Goal: Information Seeking & Learning: Learn about a topic

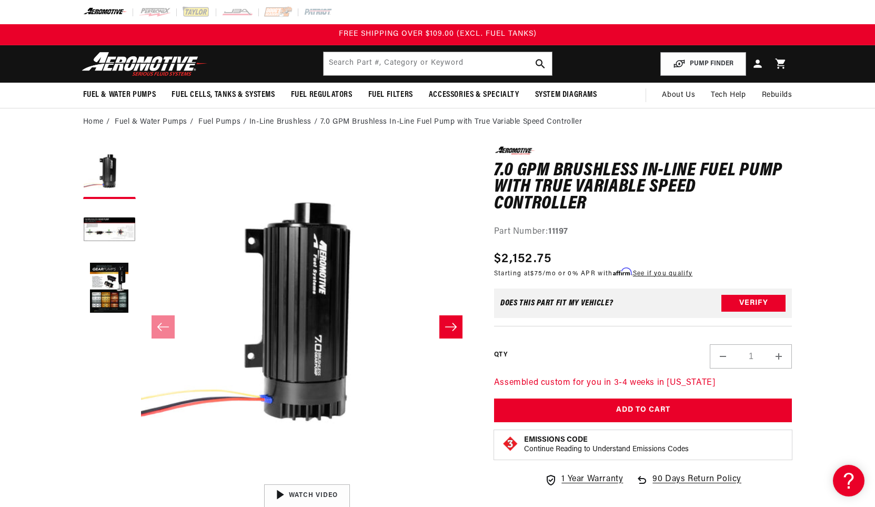
click at [447, 325] on icon "Slide right" at bounding box center [451, 327] width 13 height 11
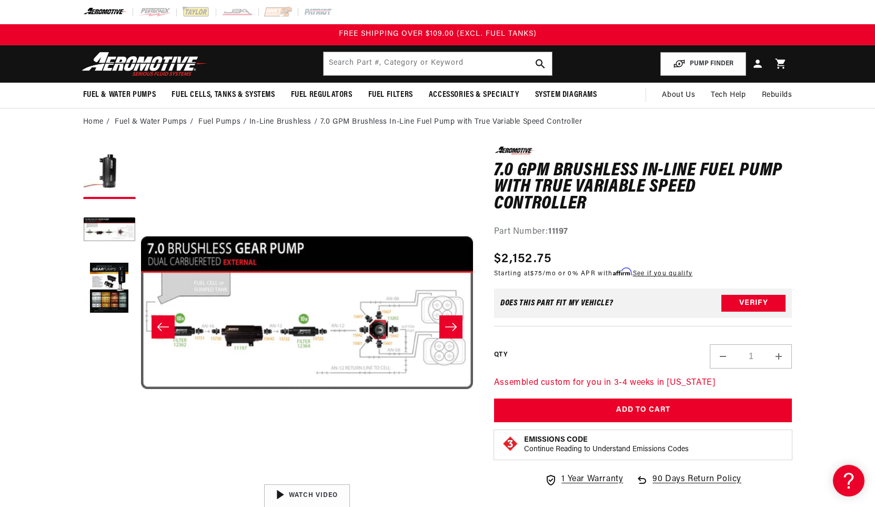
click at [447, 325] on icon "Slide right" at bounding box center [451, 327] width 13 height 11
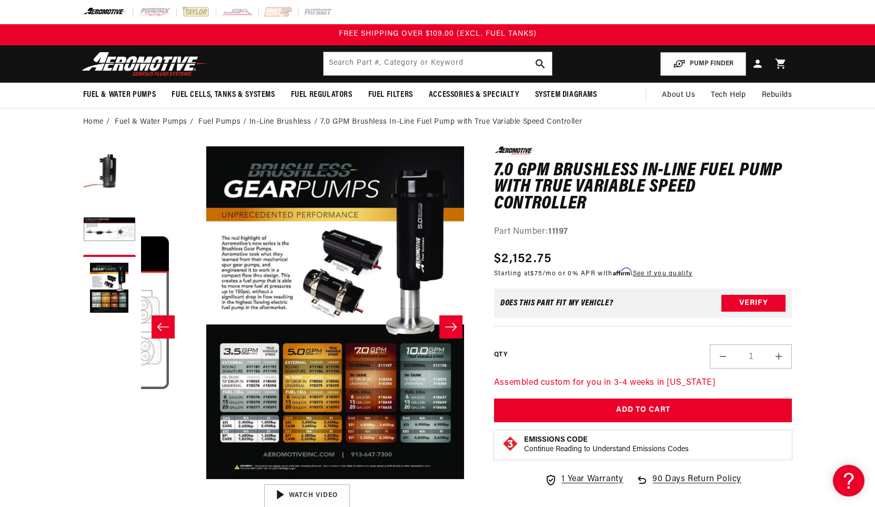
scroll to position [0, 664]
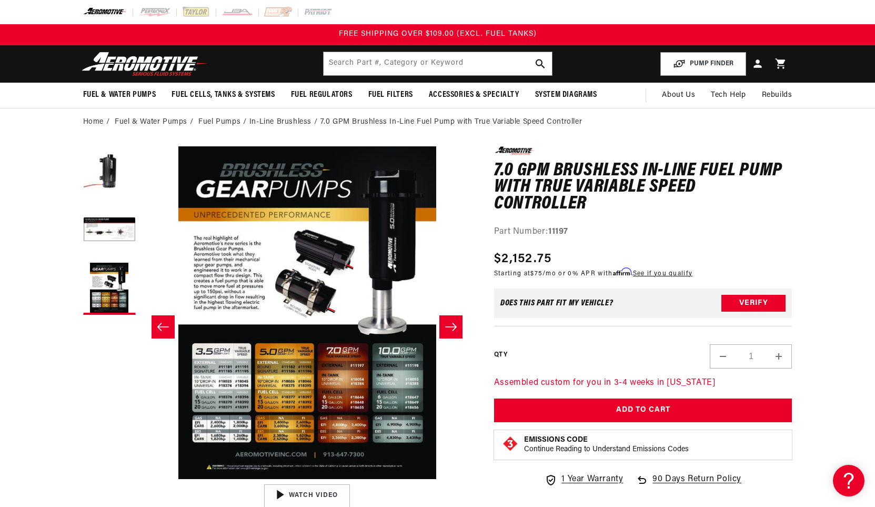
click at [453, 330] on icon "Slide right" at bounding box center [451, 327] width 12 height 8
click at [161, 327] on icon "Slide left" at bounding box center [163, 327] width 13 height 11
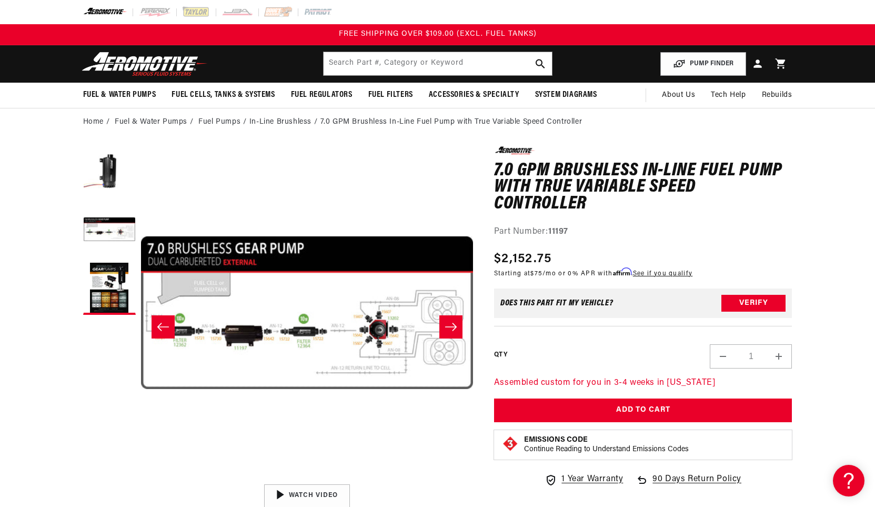
click at [163, 323] on icon "Slide left" at bounding box center [163, 327] width 13 height 11
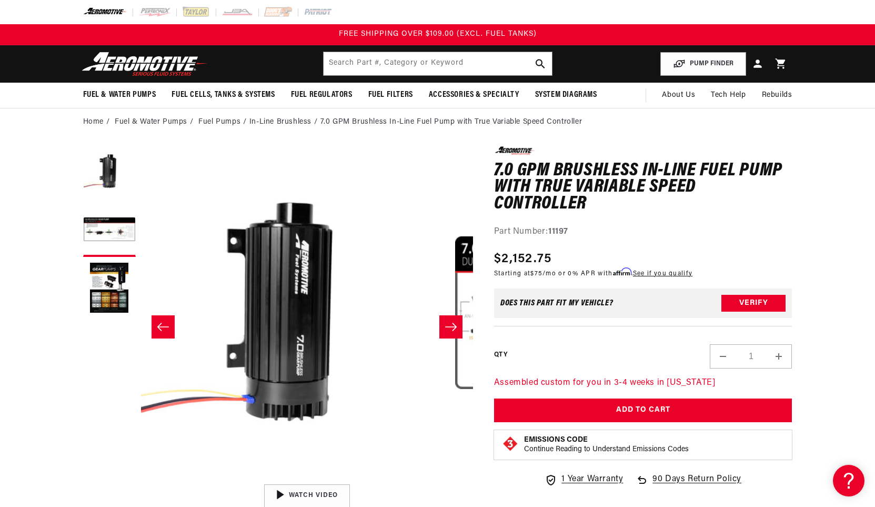
scroll to position [0, 0]
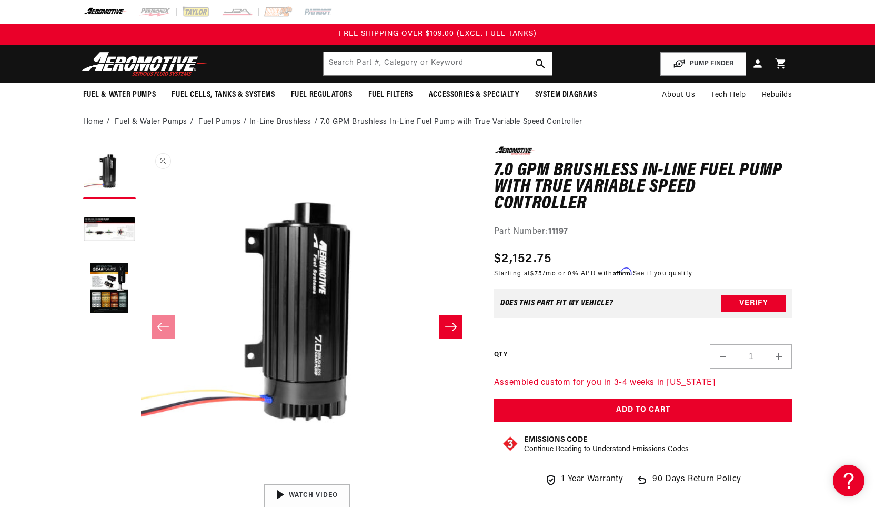
click at [141, 479] on button "Open media 1 in modal" at bounding box center [141, 479] width 0 height 0
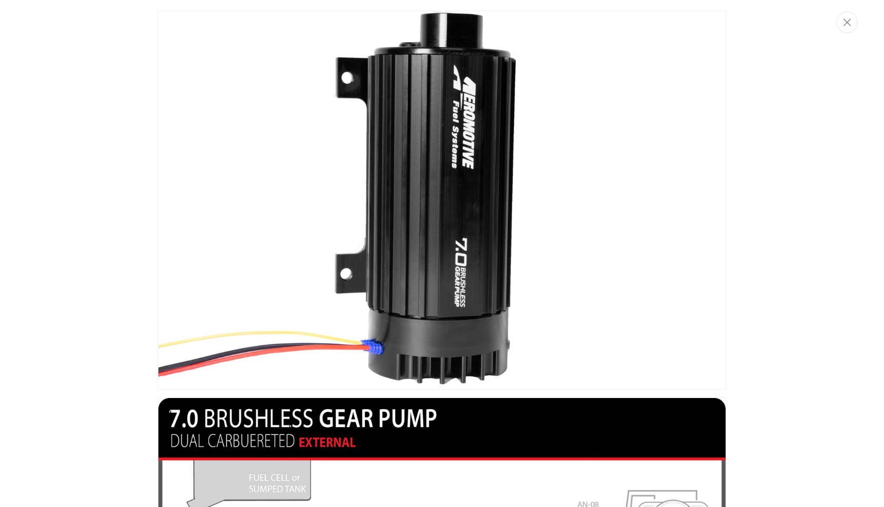
click at [383, 178] on img "Media gallery" at bounding box center [442, 200] width 568 height 379
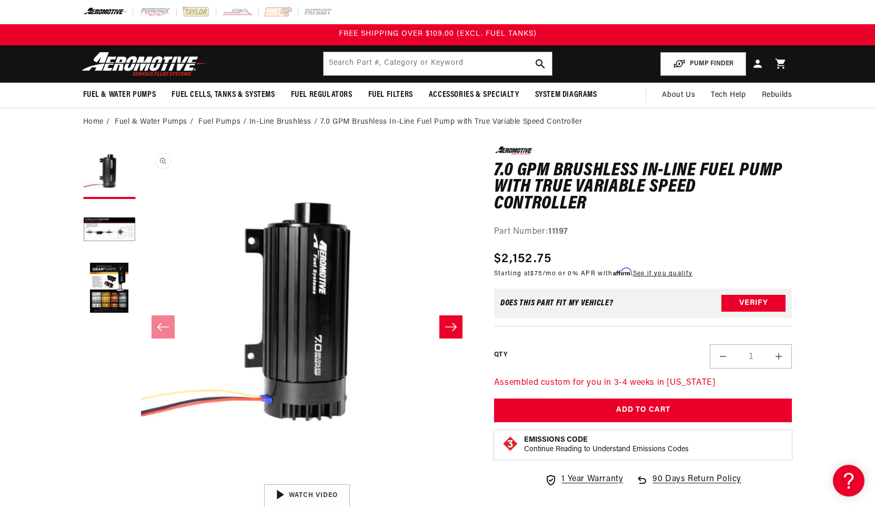
scroll to position [1, 0]
click at [141, 478] on button "Open media 1 in modal" at bounding box center [141, 478] width 0 height 0
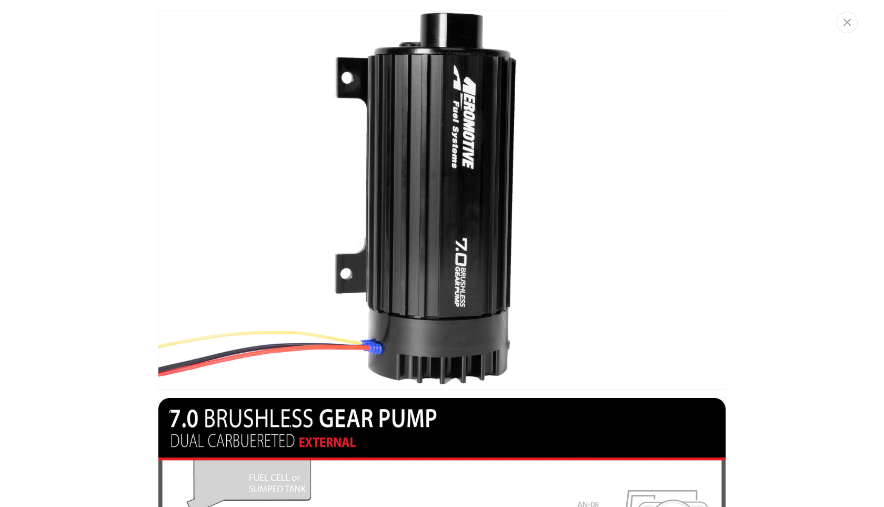
click at [437, 170] on img "Media gallery" at bounding box center [442, 200] width 568 height 379
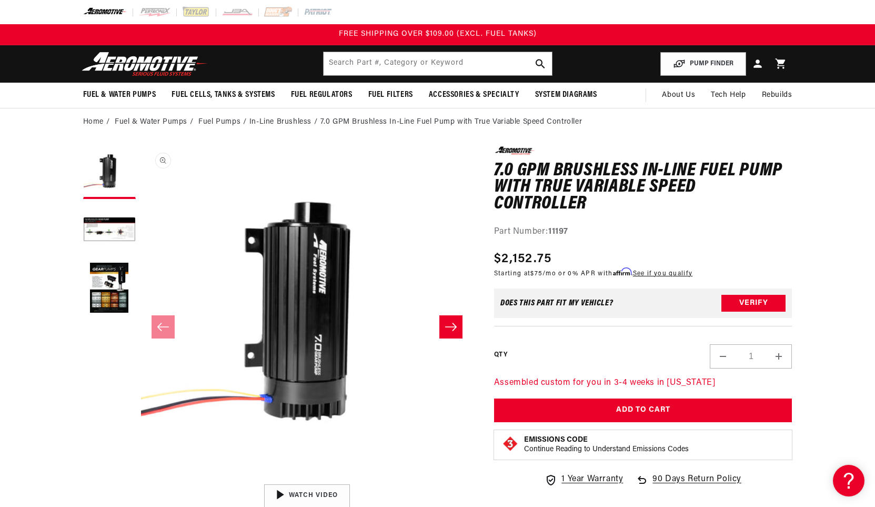
click at [141, 478] on button "Open media 1 in modal" at bounding box center [141, 478] width 0 height 0
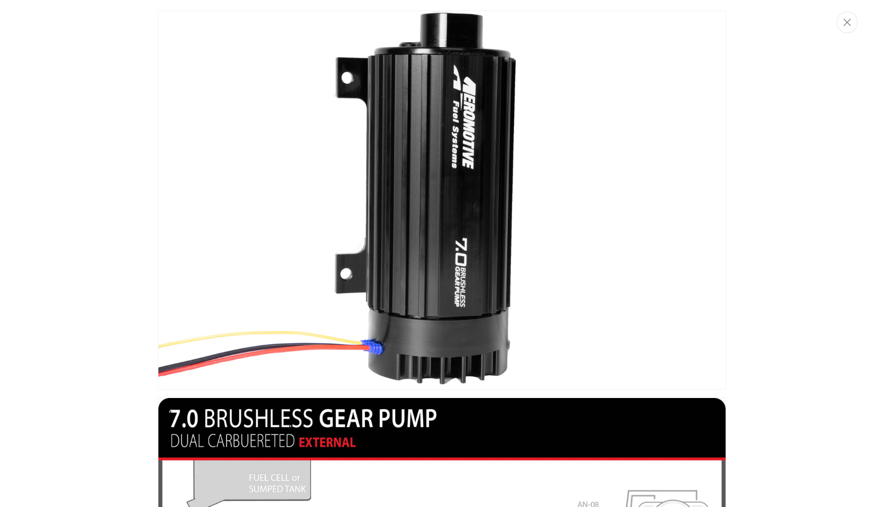
click at [448, 193] on img "Media gallery" at bounding box center [442, 200] width 568 height 379
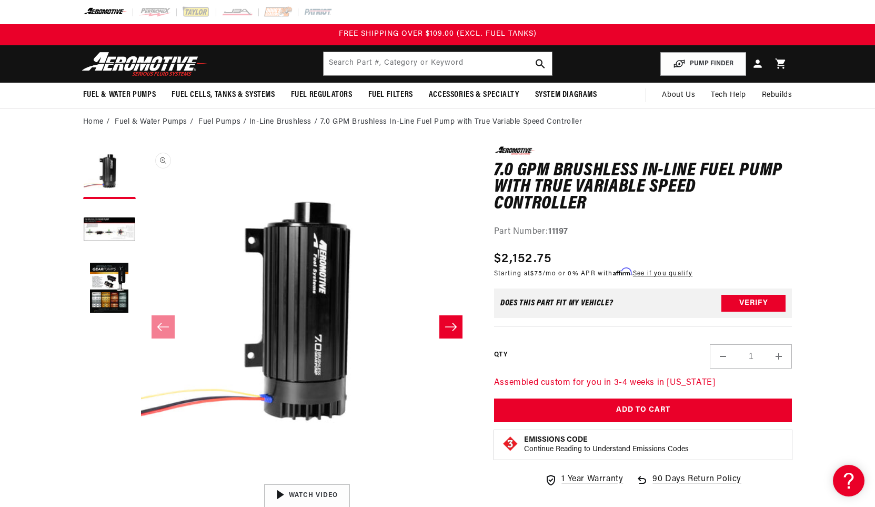
click at [141, 478] on button "Open media 1 in modal" at bounding box center [141, 478] width 0 height 0
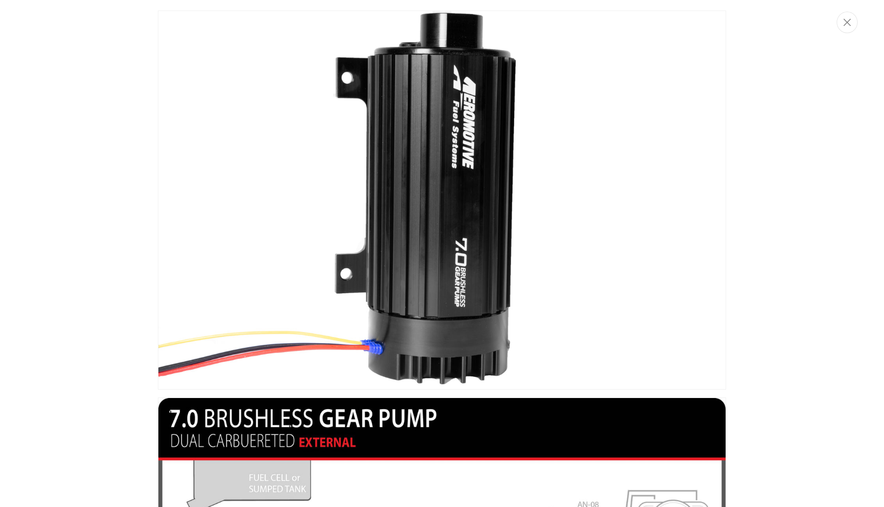
click at [442, 214] on img "Media gallery" at bounding box center [442, 200] width 568 height 379
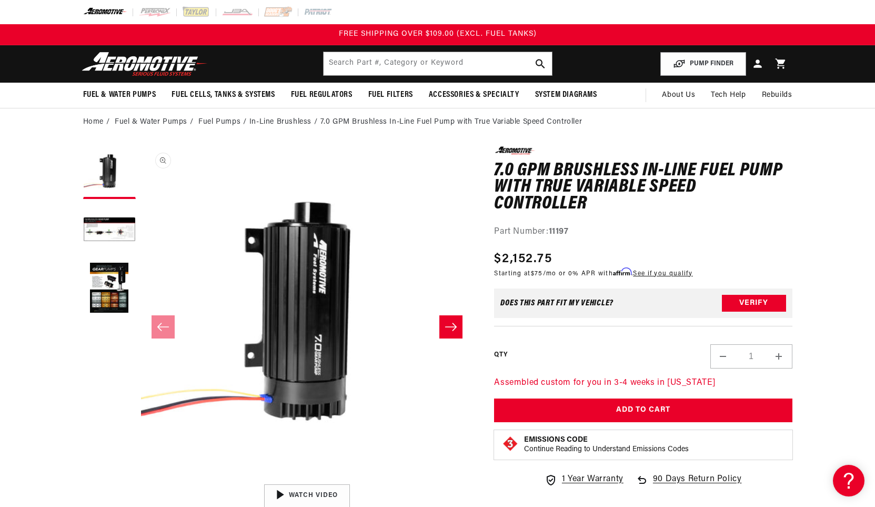
click at [141, 478] on button "Open media 1 in modal" at bounding box center [141, 478] width 0 height 0
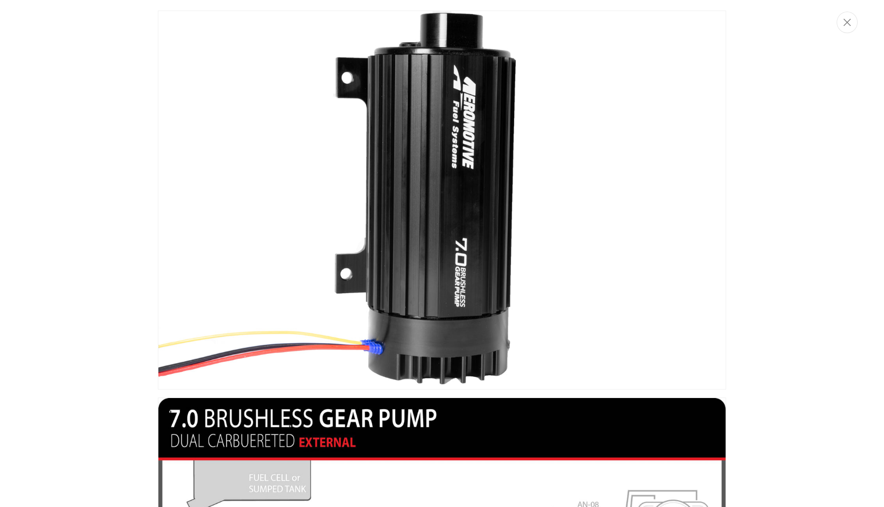
click at [443, 195] on img "Media gallery" at bounding box center [442, 200] width 568 height 379
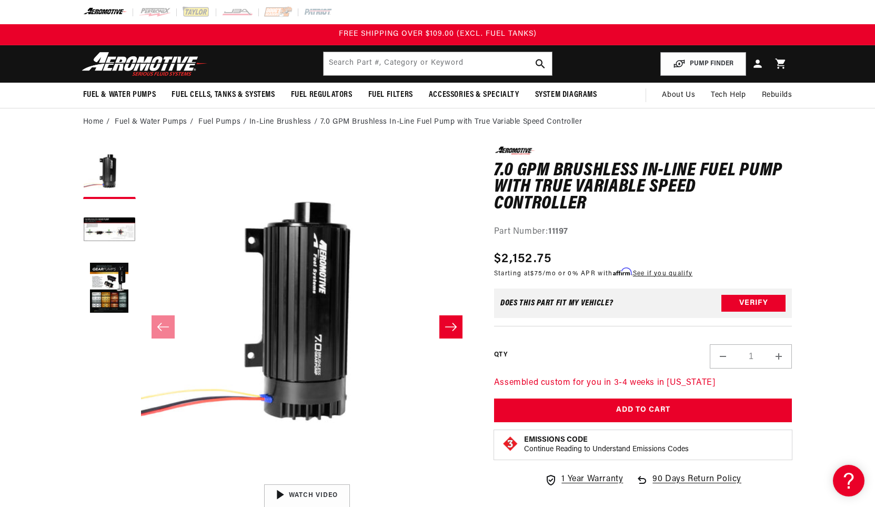
click at [451, 323] on icon "Slide right" at bounding box center [451, 327] width 13 height 11
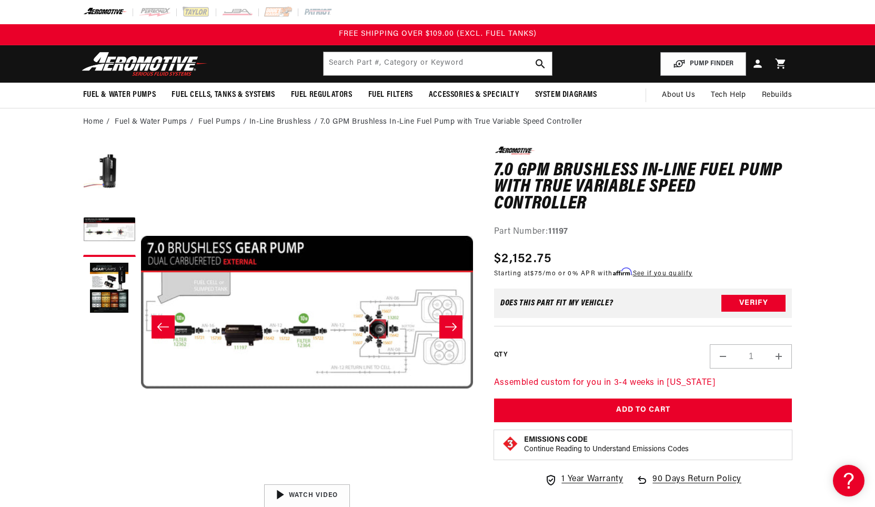
click at [451, 324] on icon "Slide right" at bounding box center [451, 327] width 13 height 11
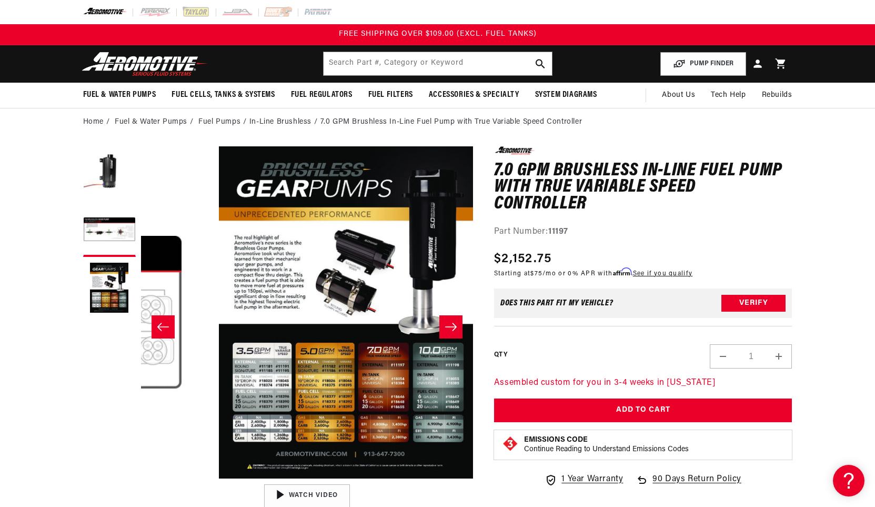
scroll to position [1, 664]
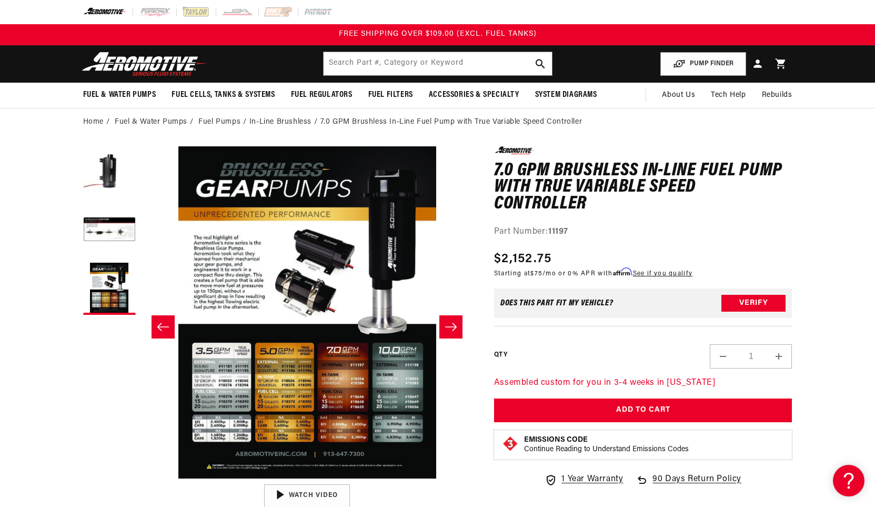
click at [165, 327] on icon "Slide left" at bounding box center [163, 327] width 12 height 8
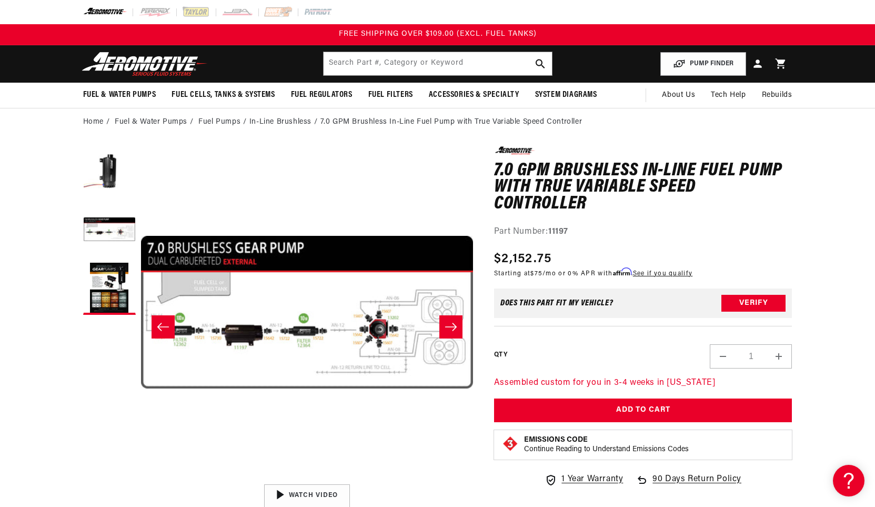
click at [160, 320] on button "Slide left" at bounding box center [163, 326] width 23 height 23
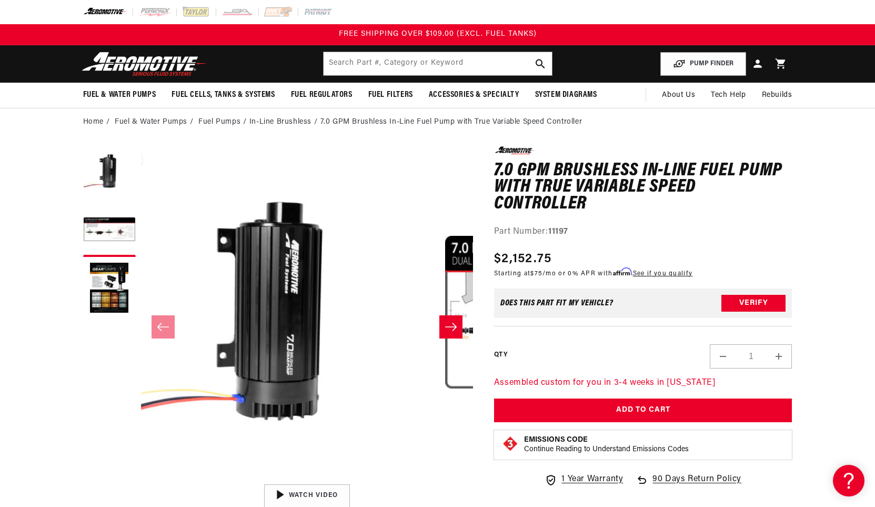
scroll to position [1, 0]
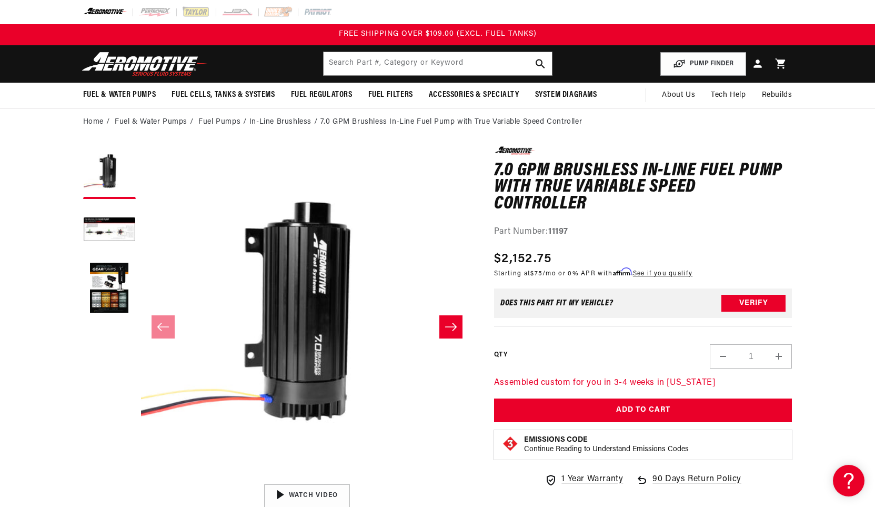
drag, startPoint x: 670, startPoint y: 387, endPoint x: 695, endPoint y: 386, distance: 24.2
click at [695, 386] on p "Assembled custom for you in 3-4 weeks in [US_STATE]" at bounding box center [643, 383] width 298 height 14
